Goal: Obtain resource: Obtain resource

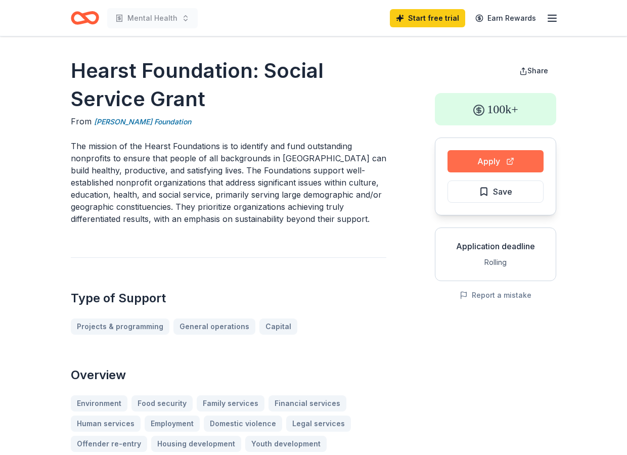
click at [503, 160] on button "Apply" at bounding box center [496, 161] width 96 height 22
click at [479, 193] on span "Save" at bounding box center [495, 191] width 33 height 13
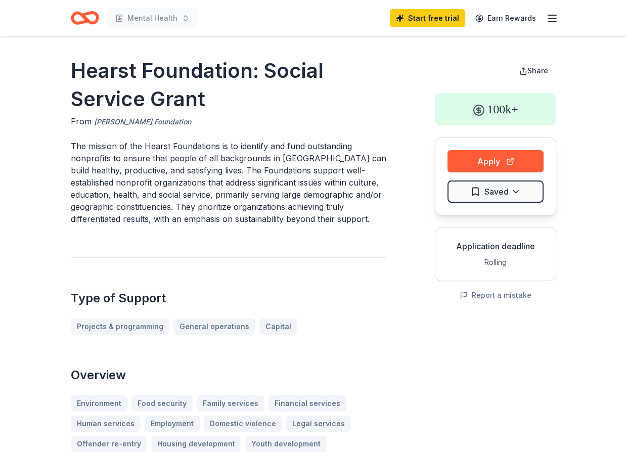
click at [149, 121] on link "[PERSON_NAME] Foundation" at bounding box center [142, 122] width 97 height 12
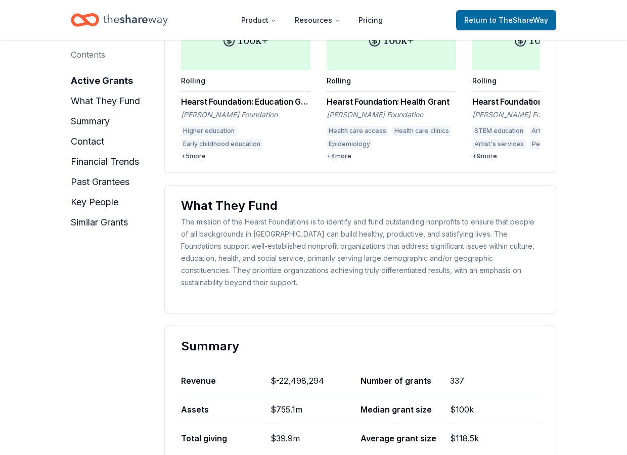
click at [231, 108] on div "Hearst Foundation: Education Grant" at bounding box center [245, 102] width 129 height 12
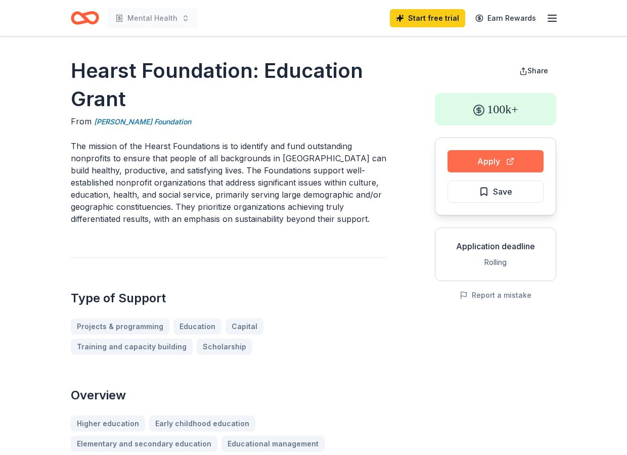
click at [497, 161] on button "Apply" at bounding box center [496, 161] width 96 height 22
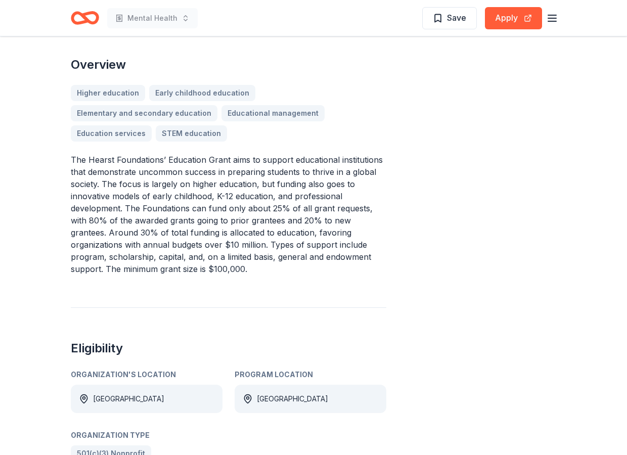
scroll to position [339, 0]
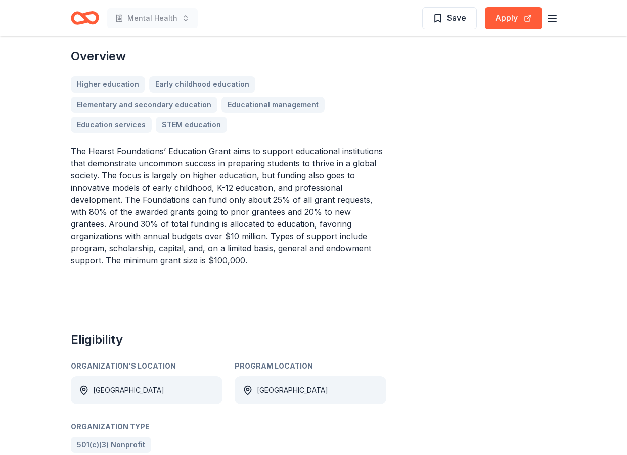
drag, startPoint x: 71, startPoint y: 147, endPoint x: 155, endPoint y: 252, distance: 134.3
click at [154, 246] on p "The Hearst Foundations’ Education Grant aims to support educational institution…" at bounding box center [229, 205] width 316 height 121
drag, startPoint x: 159, startPoint y: 259, endPoint x: 69, endPoint y: 162, distance: 132.8
click at [82, 159] on p "The Hearst Foundations’ Education Grant aims to support educational institution…" at bounding box center [229, 205] width 316 height 121
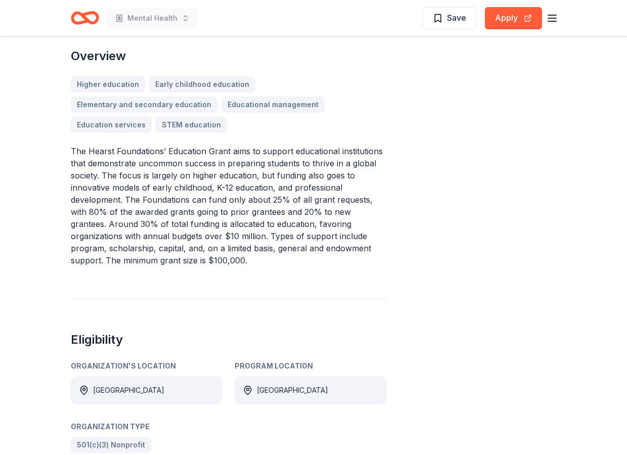
drag, startPoint x: 71, startPoint y: 149, endPoint x: 167, endPoint y: 255, distance: 143.2
click at [143, 245] on p "The Hearst Foundations’ Education Grant aims to support educational institution…" at bounding box center [229, 205] width 316 height 121
click at [168, 258] on p "The Hearst Foundations’ Education Grant aims to support educational institution…" at bounding box center [229, 205] width 316 height 121
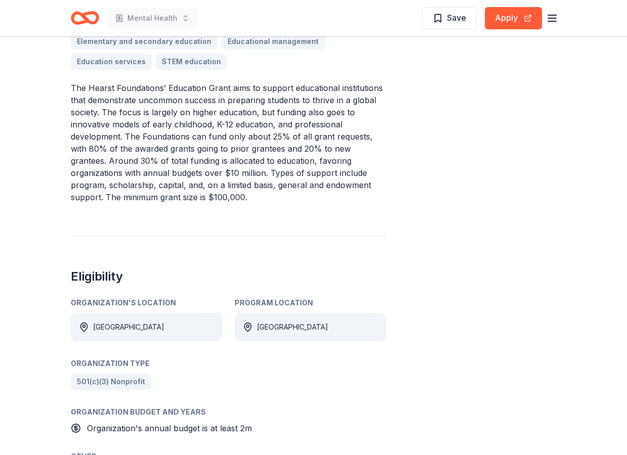
scroll to position [433, 0]
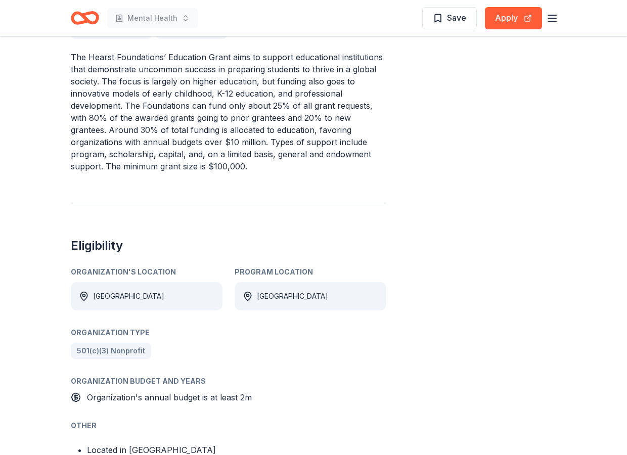
click at [235, 234] on div "Eligibility Organization's Location [GEOGRAPHIC_DATA] Program Location [GEOGRAP…" at bounding box center [229, 355] width 316 height 300
drag, startPoint x: 69, startPoint y: 56, endPoint x: 153, endPoint y: 178, distance: 148.1
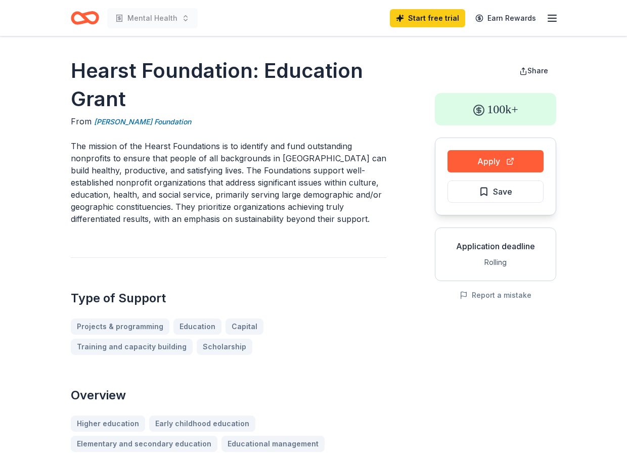
scroll to position [0, 0]
